Goal: Navigation & Orientation: Find specific page/section

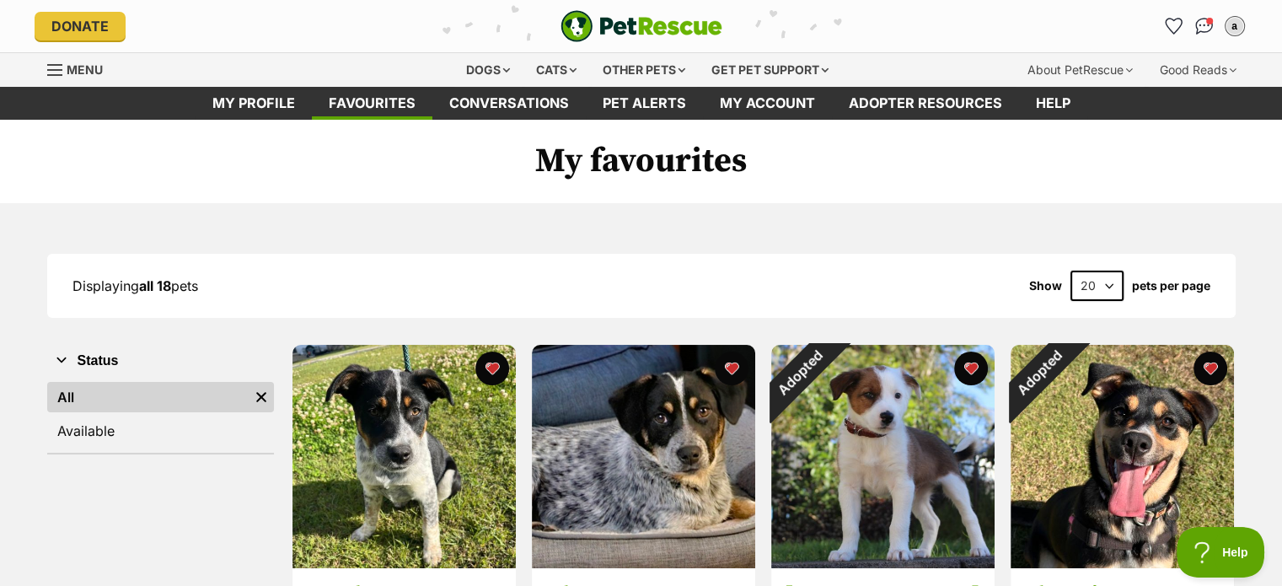
drag, startPoint x: 0, startPoint y: 0, endPoint x: 1293, endPoint y: 57, distance: 1294.6
